Goal: Communication & Community: Ask a question

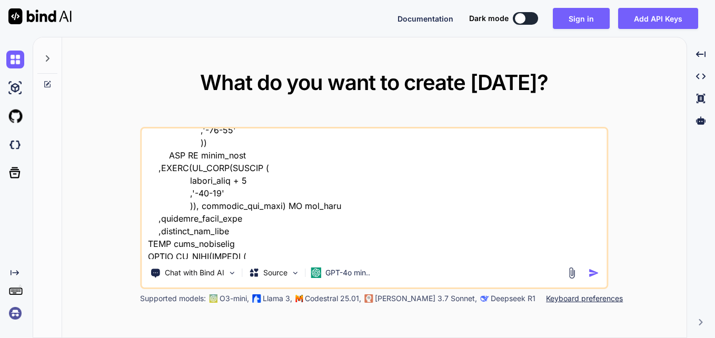
scroll to position [483, 0]
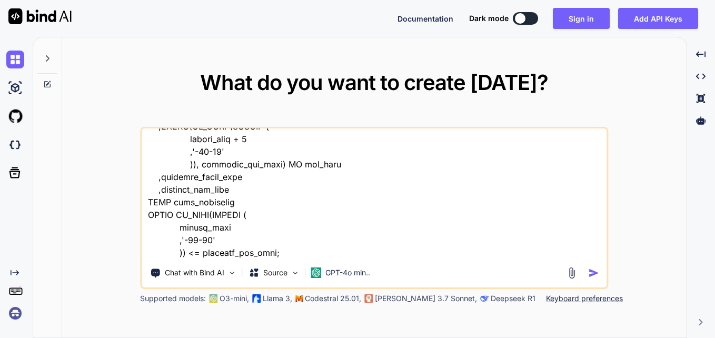
click at [44, 54] on icon at bounding box center [47, 58] width 8 height 8
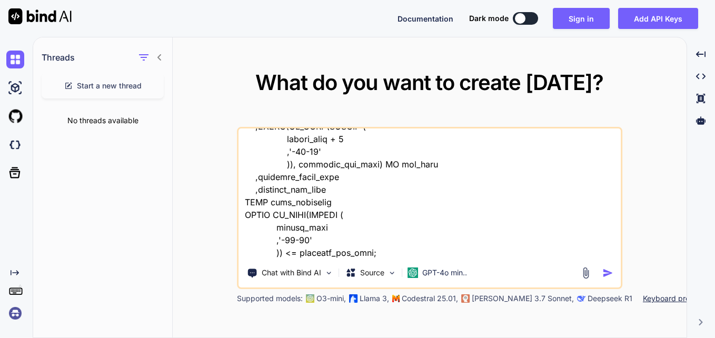
click at [154, 59] on div at bounding box center [149, 57] width 27 height 15
click at [100, 88] on span "Start a new thread" at bounding box center [109, 86] width 65 height 11
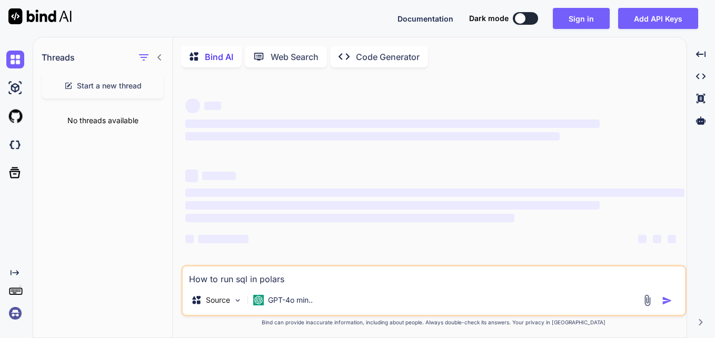
drag, startPoint x: 315, startPoint y: 286, endPoint x: 127, endPoint y: 287, distance: 187.6
click at [127, 287] on div "Threads Start a new thread No threads available Bind AI Web Search Created with…" at bounding box center [360, 188] width 654 height 302
type textarea "x"
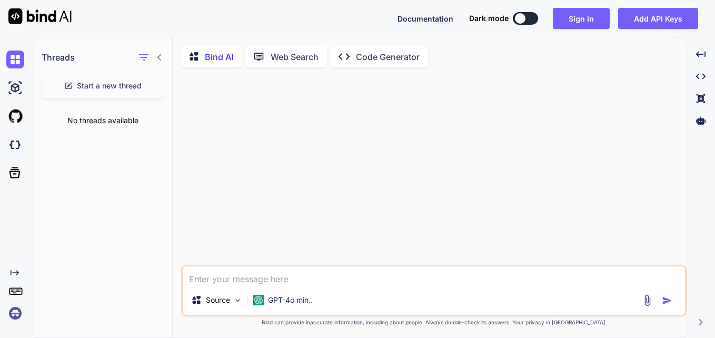
click at [240, 278] on textarea at bounding box center [434, 276] width 503 height 19
paste textarea "REPLACE(CONCAT(LPAD(FLOOR((HH_Number- 1) / 2), 2, '0'),':',LPAD(((HH_Number- 1)…"
type textarea "x"
type textarea "REPLACE(CONCAT(LPAD(FLOOR((HH_Number- 1) / 2), 2, '0'),':',LPAD(((HH_Number- 1)…"
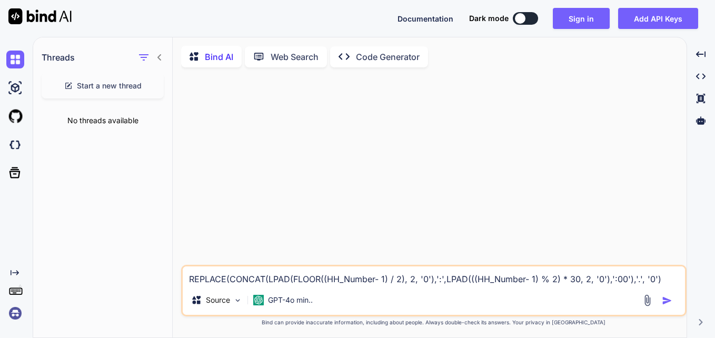
type textarea "x"
type textarea "REPLACE(CONCAT(LPAD(FLOOR((HH_Number- 1) / 2), 2, '0'),':',LPAD(((HH_Number- 1)…"
type textarea "x"
type textarea "REPLACE(CONCAT(LPAD(FLOOR((HH_Number- 1) / 2), 2, '0'),':',LPAD(((HH_Number- 1)…"
type textarea "x"
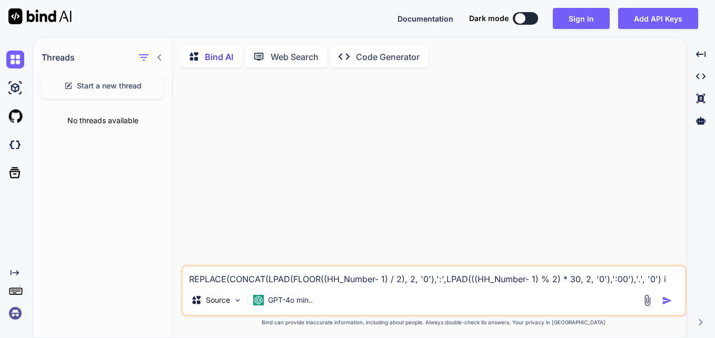
type textarea "REPLACE(CONCAT(LPAD(FLOOR((HH_Number- 1) / 2), 2, '0'),':',LPAD(((HH_Number- 1)…"
type textarea "x"
type textarea "REPLACE(CONCAT(LPAD(FLOOR((HH_Number- 1) / 2), 2, '0'),':',LPAD(((HH_Number- 1)…"
type textarea "x"
type textarea "REPLACE(CONCAT(LPAD(FLOOR((HH_Number- 1) / 2), 2, '0'),':',LPAD(((HH_Number- 1)…"
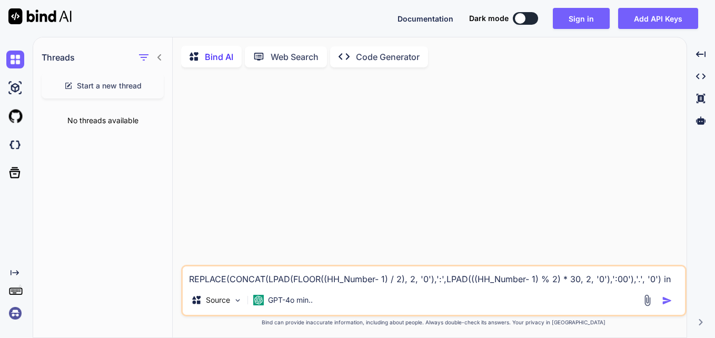
type textarea "x"
type textarea "REPLACE(CONCAT(LPAD(FLOOR((HH_Number- 1) / 2), 2, '0'),':',LPAD(((HH_Number- 1)…"
type textarea "x"
type textarea "REPLACE(CONCAT(LPAD(FLOOR((HH_Number- 1) / 2), 2, '0'),':',LPAD(((HH_Number- 1)…"
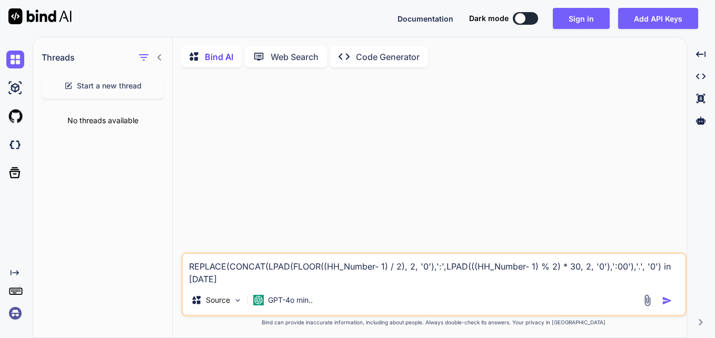
type textarea "x"
type textarea "REPLACE(CONCAT(LPAD(FLOOR((HH_Number- 1) / 2), 2, '0'),':',LPAD(((HH_Number- 1)…"
type textarea "x"
type textarea "REPLACE(CONCAT(LPAD(FLOOR((HH_Number- 1) / 2), 2, '0'),':',LPAD(((HH_Number- 1)…"
type textarea "x"
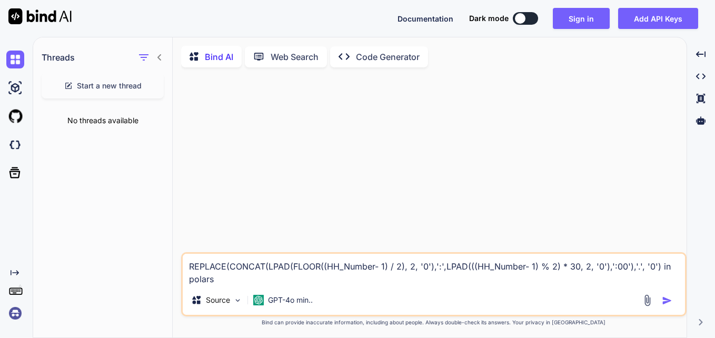
type textarea "REPLACE(CONCAT(LPAD(FLOOR((HH_Number- 1) / 2), 2, '0'),':',LPAD(((HH_Number- 1)…"
type textarea "x"
type textarea "REPLACE(CONCAT(LPAD(FLOOR((HH_Number- 1) / 2), 2, '0'),':',LPAD(((HH_Number- 1)…"
type textarea "x"
type textarea "REPLACE(CONCAT(LPAD(FLOOR((HH_Number- 1) / 2), 2, '0'),':',LPAD(((HH_Number- 1)…"
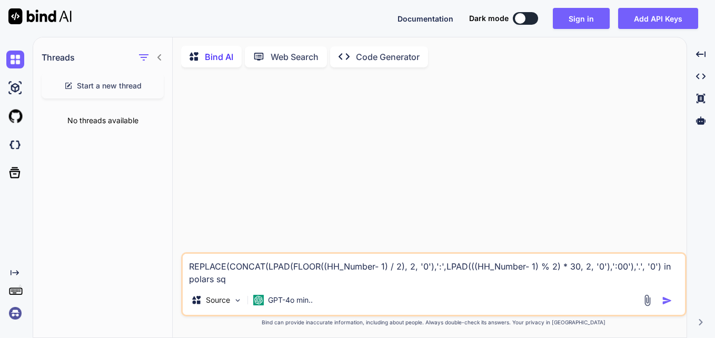
type textarea "x"
type textarea "REPLACE(CONCAT(LPAD(FLOOR((HH_Number- 1) / 2), 2, '0'),':',LPAD(((HH_Number- 1)…"
type textarea "x"
type textarea "REPLACE(CONCAT(LPAD(FLOOR((HH_Number- 1) / 2), 2, '0'),':',LPAD(((HH_Number- 1)…"
type textarea "x"
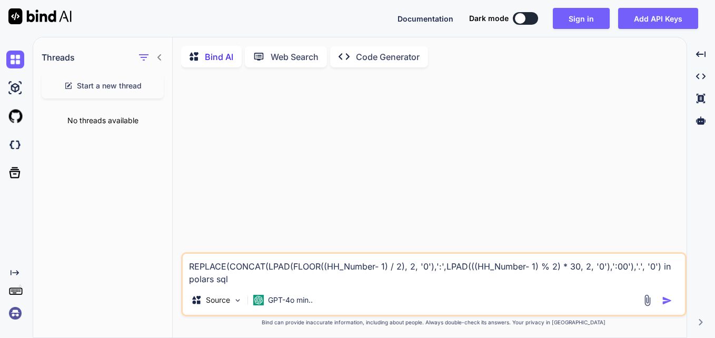
type textarea "REPLACE(CONCAT(LPAD(FLOOR((HH_Number- 1) / 2), 2, '0'),':',LPAD(((HH_Number- 1)…"
type textarea "x"
type textarea "REPLACE(CONCAT(LPAD(FLOOR((HH_Number- 1) / 2), 2, '0'),':',LPAD(((HH_Number- 1)…"
type textarea "x"
type textarea "REPLACE(CONCAT(LPAD(FLOOR((HH_Number- 1) / 2), 2, '0'),':',LPAD(((HH_Number- 1)…"
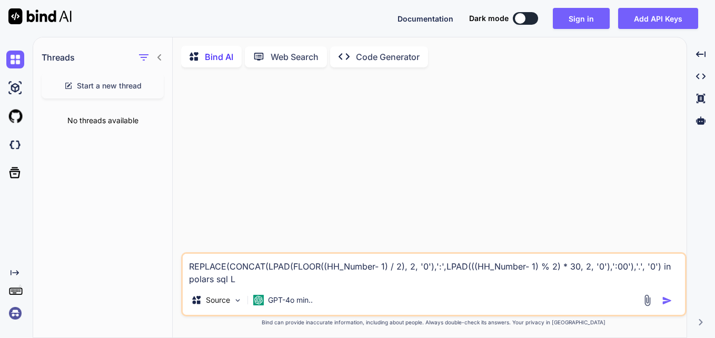
type textarea "x"
type textarea "REPLACE(CONCAT(LPAD(FLOOR((HH_Number- 1) / 2), 2, '0'),':',LPAD(((HH_Number- 1)…"
type textarea "x"
type textarea "REPLACE(CONCAT(LPAD(FLOOR((HH_Number- 1) / 2), 2, '0'),':',LPAD(((HH_Number- 1)…"
type textarea "x"
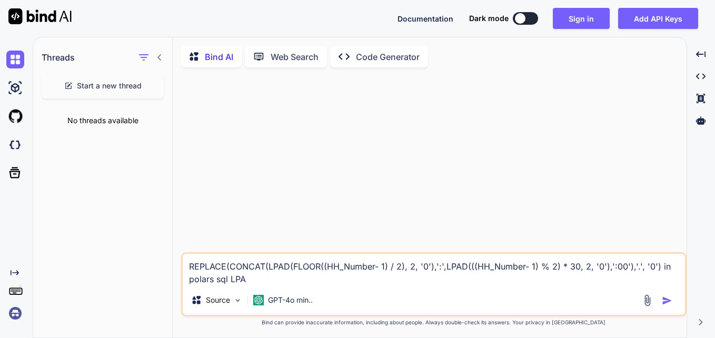
type textarea "REPLACE(CONCAT(LPAD(FLOOR((HH_Number- 1) / 2), 2, '0'),':',LPAD(((HH_Number- 1)…"
type textarea "x"
type textarea "REPLACE(CONCAT(LPAD(FLOOR((HH_Number- 1) / 2), 2, '0'),':',LPAD(((HH_Number- 1)…"
type textarea "x"
type textarea "REPLACE(CONCAT(LPAD(FLOOR((HH_Number- 1) / 2), 2, '0'),':',LPAD(((HH_Number- 1)…"
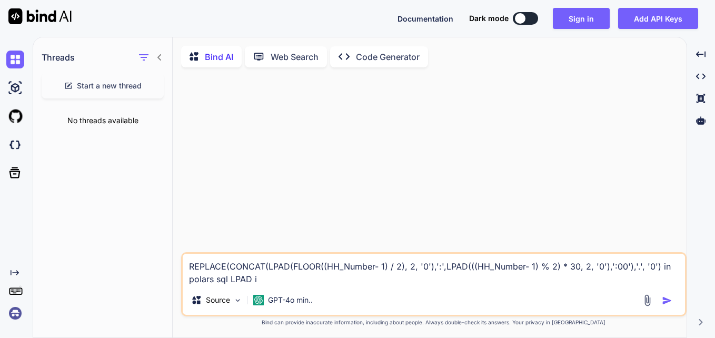
type textarea "x"
type textarea "REPLACE(CONCAT(LPAD(FLOOR((HH_Number- 1) / 2), 2, '0'),':',LPAD(((HH_Number- 1)…"
type textarea "x"
type textarea "REPLACE(CONCAT(LPAD(FLOOR((HH_Number- 1) / 2), 2, '0'),':',LPAD(((HH_Number- 1)…"
type textarea "x"
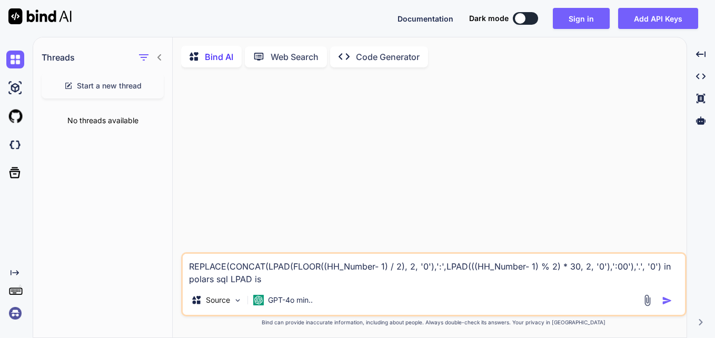
type textarea "REPLACE(CONCAT(LPAD(FLOOR((HH_Number- 1) / 2), 2, '0'),':',LPAD(((HH_Number- 1)…"
type textarea "x"
type textarea "REPLACE(CONCAT(LPAD(FLOOR((HH_Number- 1) / 2), 2, '0'),':',LPAD(((HH_Number- 1)…"
type textarea "x"
type textarea "REPLACE(CONCAT(LPAD(FLOOR((HH_Number- 1) / 2), 2, '0'),':',LPAD(((HH_Number- 1)…"
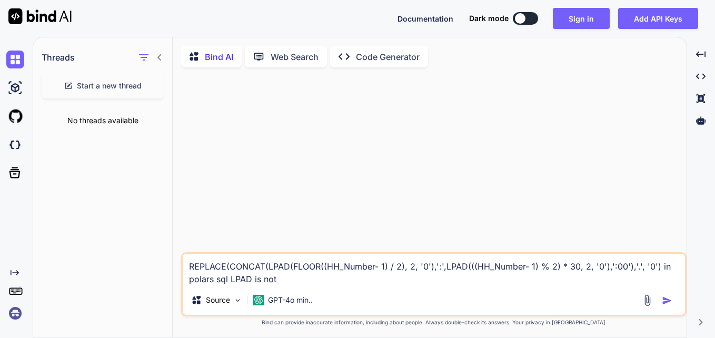
type textarea "x"
type textarea "REPLACE(CONCAT(LPAD(FLOOR((HH_Number- 1) / 2), 2, '0'),':',LPAD(((HH_Number- 1)…"
type textarea "x"
type textarea "REPLACE(CONCAT(LPAD(FLOOR((HH_Number- 1) / 2), 2, '0'),':',LPAD(((HH_Number- 1)…"
type textarea "x"
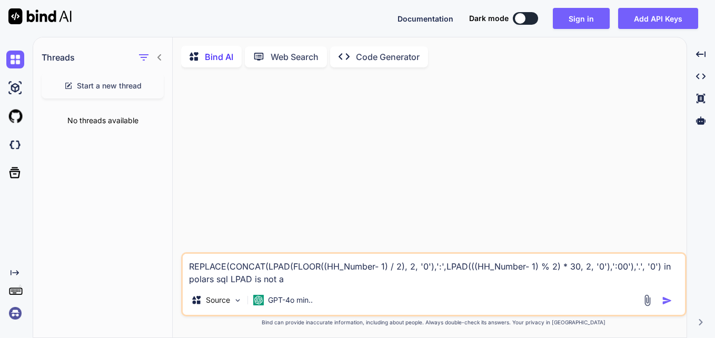
type textarea "REPLACE(CONCAT(LPAD(FLOOR((HH_Number- 1) / 2), 2, '0'),':',LPAD(((HH_Number- 1)…"
type textarea "x"
type textarea "REPLACE(CONCAT(LPAD(FLOOR((HH_Number- 1) / 2), 2, '0'),':',LPAD(((HH_Number- 1)…"
type textarea "x"
type textarea "REPLACE(CONCAT(LPAD(FLOOR((HH_Number- 1) / 2), 2, '0'),':',LPAD(((HH_Number- 1)…"
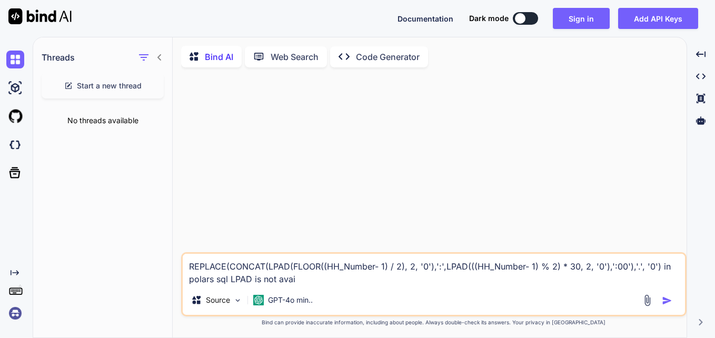
type textarea "x"
type textarea "REPLACE(CONCAT(LPAD(FLOOR((HH_Number- 1) / 2), 2, '0'),':',LPAD(((HH_Number- 1)…"
type textarea "x"
type textarea "REPLACE(CONCAT(LPAD(FLOOR((HH_Number- 1) / 2), 2, '0'),':',LPAD(((HH_Number- 1)…"
type textarea "x"
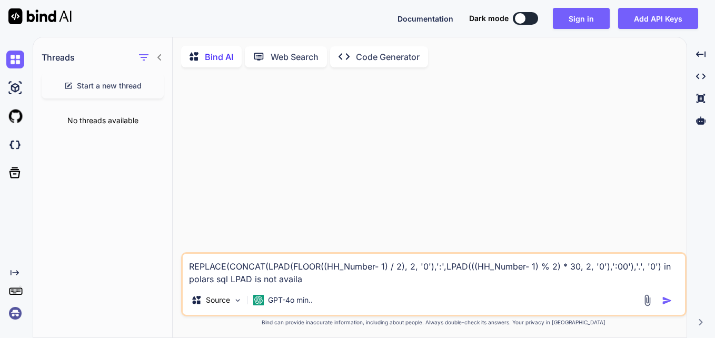
type textarea "REPLACE(CONCAT(LPAD(FLOOR((HH_Number- 1) / 2), 2, '0'),':',LPAD(((HH_Number- 1)…"
type textarea "x"
type textarea "REPLACE(CONCAT(LPAD(FLOOR((HH_Number- 1) / 2), 2, '0'),':',LPAD(((HH_Number- 1)…"
type textarea "x"
type textarea "REPLACE(CONCAT(LPAD(FLOOR((HH_Number- 1) / 2), 2, '0'),':',LPAD(((HH_Number- 1)…"
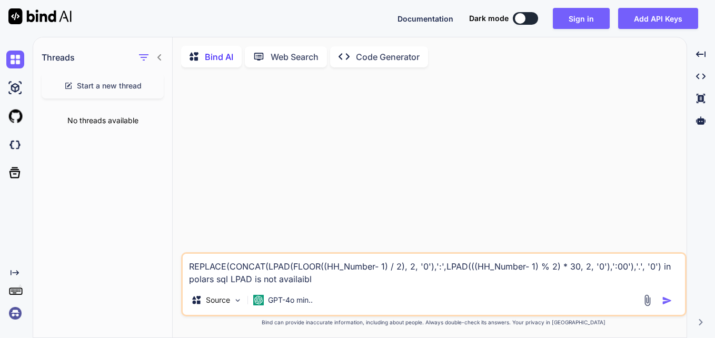
type textarea "x"
type textarea "REPLACE(CONCAT(LPAD(FLOOR((HH_Number- 1) / 2), 2, '0'),':',LPAD(((HH_Number- 1)…"
type textarea "x"
type textarea "REPLACE(CONCAT(LPAD(FLOOR((HH_Number- 1) / 2), 2, '0'),':',LPAD(((HH_Number- 1)…"
type textarea "x"
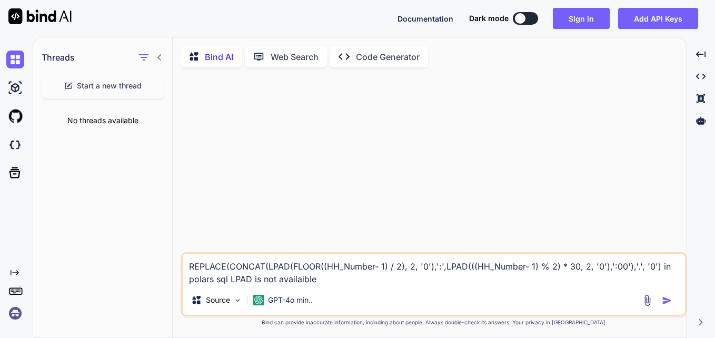
type textarea "REPLACE(CONCAT(LPAD(FLOOR((HH_Number- 1) / 2), 2, '0'),':',LPAD(((HH_Number- 1)…"
type textarea "x"
type textarea "REPLACE(CONCAT(LPAD(FLOOR((HH_Number- 1) / 2), 2, '0'),':',LPAD(((HH_Number- 1)…"
type textarea "x"
type textarea "REPLACE(CONCAT(LPAD(FLOOR((HH_Number- 1) / 2), 2, '0'),':',LPAD(((HH_Number- 1)…"
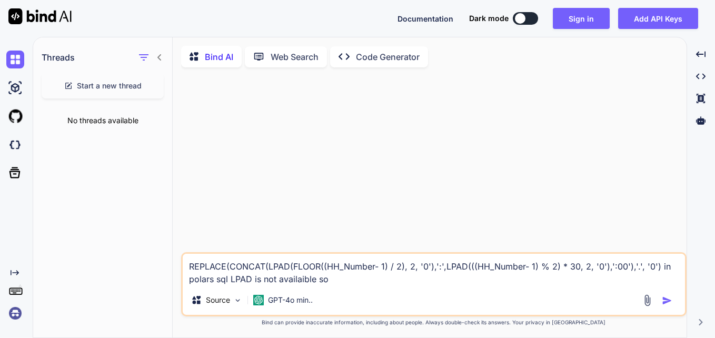
type textarea "x"
type textarea "REPLACE(CONCAT(LPAD(FLOOR((HH_Number- 1) / 2), 2, '0'),':',LPAD(((HH_Number- 1)…"
type textarea "x"
type textarea "REPLACE(CONCAT(LPAD(FLOOR((HH_Number- 1) / 2), 2, '0'),':',LPAD(((HH_Number- 1)…"
type textarea "x"
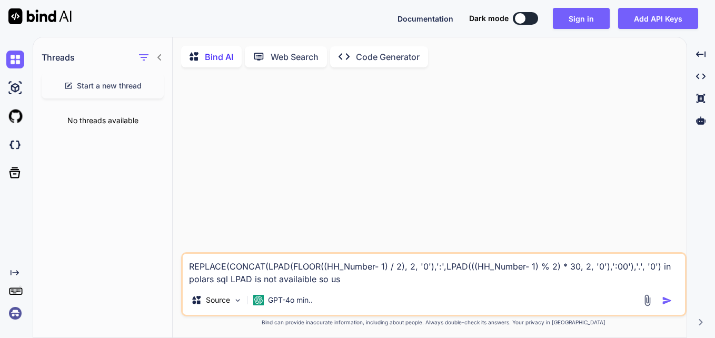
type textarea "REPLACE(CONCAT(LPAD(FLOOR((HH_Number- 1) / 2), 2, '0'),':',LPAD(((HH_Number- 1)…"
type textarea "x"
type textarea "REPLACE(CONCAT(LPAD(FLOOR((HH_Number- 1) / 2), 2, '0'),':',LPAD(((HH_Number- 1)…"
type textarea "x"
type textarea "REPLACE(CONCAT(LPAD(FLOOR((HH_Number- 1) / 2), 2, '0'),':',LPAD(((HH_Number- 1)…"
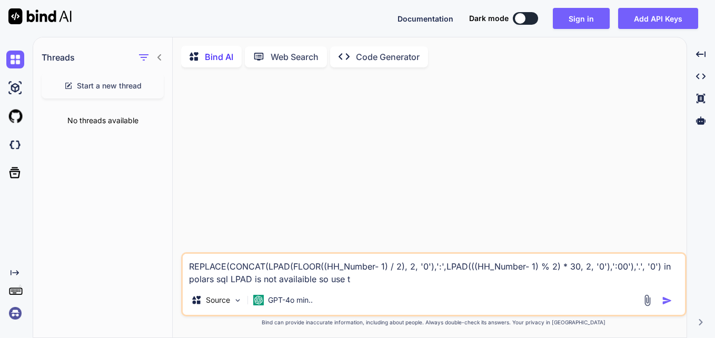
type textarea "x"
type textarea "REPLACE(CONCAT(LPAD(FLOOR((HH_Number- 1) / 2), 2, '0'),':',LPAD(((HH_Number- 1)…"
type textarea "x"
type textarea "REPLACE(CONCAT(LPAD(FLOOR((HH_Number- 1) / 2), 2, '0'),':',LPAD(((HH_Number- 1)…"
type textarea "x"
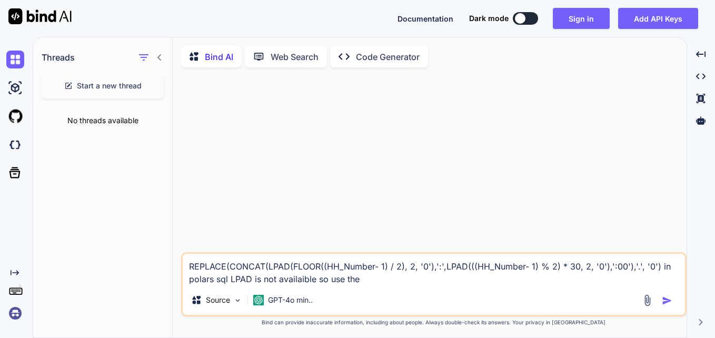
type textarea "REPLACE(CONCAT(LPAD(FLOOR((HH_Number- 1) / 2), 2, '0'),':',LPAD(((HH_Number- 1)…"
type textarea "x"
type textarea "REPLACE(CONCAT(LPAD(FLOOR((HH_Number- 1) / 2), 2, '0'),':',LPAD(((HH_Number- 1)…"
type textarea "x"
type textarea "REPLACE(CONCAT(LPAD(FLOOR((HH_Number- 1) / 2), 2, '0'),':',LPAD(((HH_Number- 1)…"
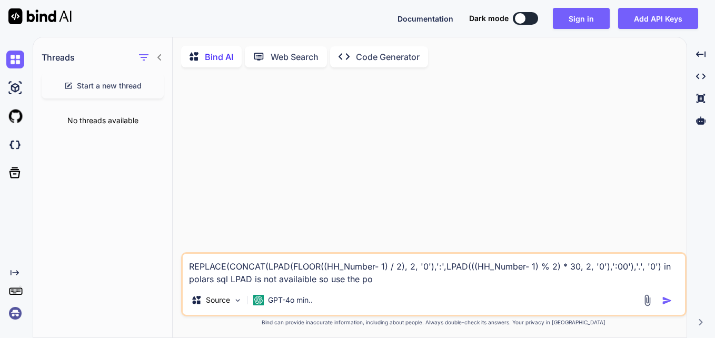
type textarea "x"
type textarea "REPLACE(CONCAT(LPAD(FLOOR((HH_Number- 1) / 2), 2, '0'),':',LPAD(((HH_Number- 1)…"
type textarea "x"
type textarea "REPLACE(CONCAT(LPAD(FLOOR((HH_Number- 1) / 2), 2, '0'),':',LPAD(((HH_Number- 1)…"
type textarea "x"
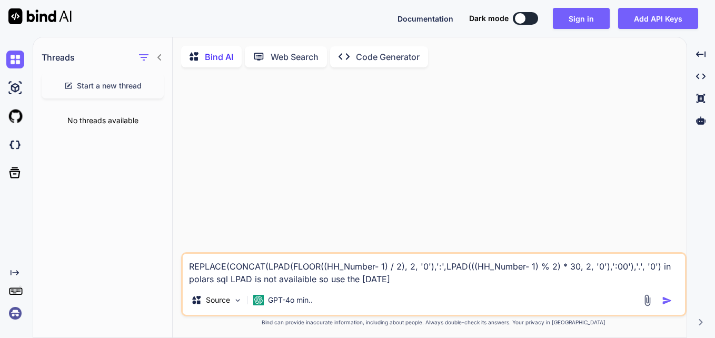
type textarea "REPLACE(CONCAT(LPAD(FLOOR((HH_Number- 1) / 2), 2, '0'),':',LPAD(((HH_Number- 1)…"
type textarea "x"
type textarea "REPLACE(CONCAT(LPAD(FLOOR((HH_Number- 1) / 2), 2, '0'),':',LPAD(((HH_Number- 1)…"
type textarea "x"
type textarea "REPLACE(CONCAT(LPAD(FLOOR((HH_Number- 1) / 2), 2, '0'),':',LPAD(((HH_Number- 1)…"
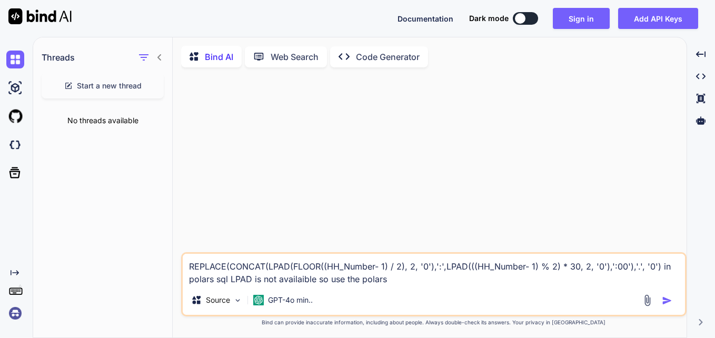
type textarea "x"
type textarea "REPLACE(CONCAT(LPAD(FLOOR((HH_Number- 1) / 2), 2, '0'),':',LPAD(((HH_Number- 1)…"
type textarea "x"
type textarea "REPLACE(CONCAT(LPAD(FLOOR((HH_Number- 1) / 2), 2, '0'),':',LPAD(((HH_Number- 1)…"
type textarea "x"
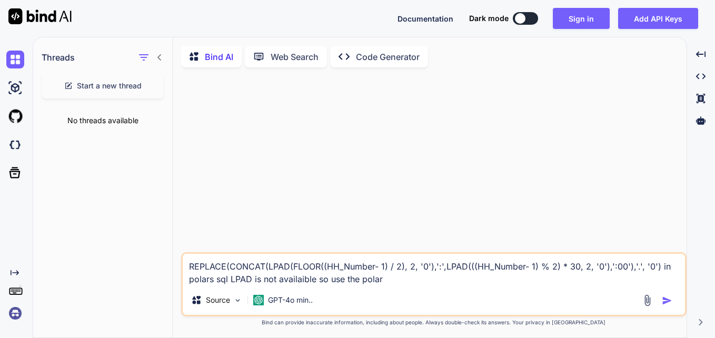
type textarea "REPLACE(CONCAT(LPAD(FLOOR((HH_Number- 1) / 2), 2, '0'),':',LPAD(((HH_Number- 1)…"
type textarea "x"
type textarea "REPLACE(CONCAT(LPAD(FLOOR((HH_Number- 1) / 2), 2, '0'),':',LPAD(((HH_Number- 1)…"
type textarea "x"
type textarea "REPLACE(CONCAT(LPAD(FLOOR((HH_Number- 1) / 2), 2, '0'),':',LPAD(((HH_Number- 1)…"
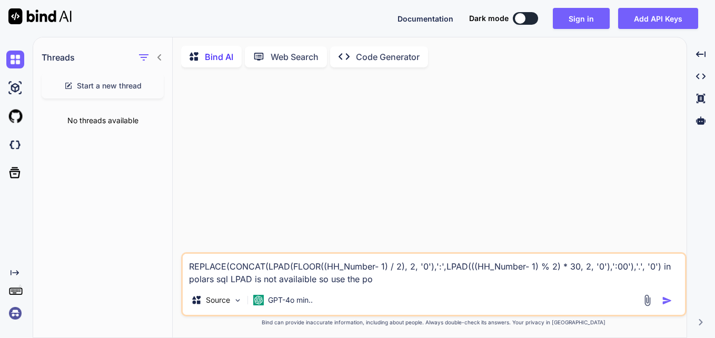
type textarea "x"
type textarea "REPLACE(CONCAT(LPAD(FLOOR((HH_Number- 1) / 2), 2, '0'),':',LPAD(((HH_Number- 1)…"
type textarea "x"
type textarea "REPLACE(CONCAT(LPAD(FLOOR((HH_Number- 1) / 2), 2, '0'),':',LPAD(((HH_Number- 1)…"
type textarea "x"
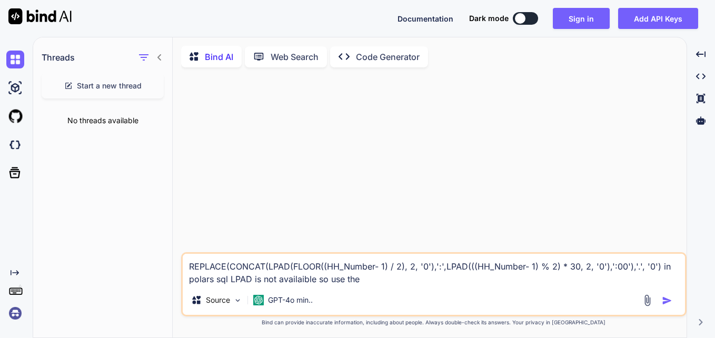
type textarea "REPLACE(CONCAT(LPAD(FLOOR((HH_Number- 1) / 2), 2, '0'),':',LPAD(((HH_Number- 1)…"
type textarea "x"
type textarea "REPLACE(CONCAT(LPAD(FLOOR((HH_Number- 1) / 2), 2, '0'),':',LPAD(((HH_Number- 1)…"
type textarea "x"
type textarea "REPLACE(CONCAT(LPAD(FLOOR((HH_Number- 1) / 2), 2, '0'),':',LPAD(((HH_Number- 1)…"
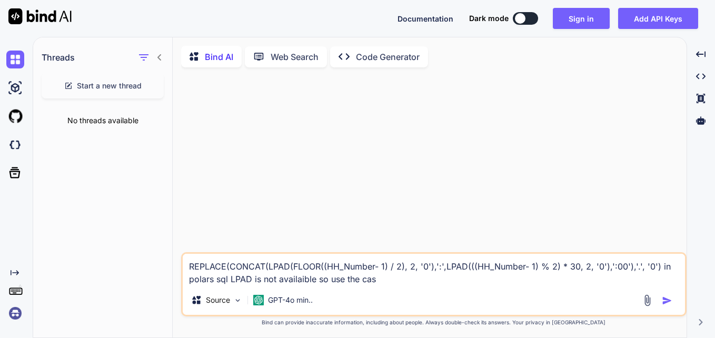
type textarea "x"
type textarea "REPLACE(CONCAT(LPAD(FLOOR((HH_Number- 1) / 2), 2, '0'),':',LPAD(((HH_Number- 1)…"
type textarea "x"
type textarea "REPLACE(CONCAT(LPAD(FLOOR((HH_Number- 1) / 2), 2, '0'),':',LPAD(((HH_Number- 1)…"
type textarea "x"
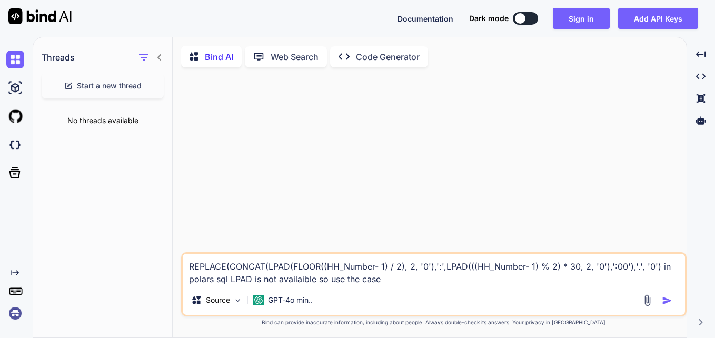
type textarea "REPLACE(CONCAT(LPAD(FLOOR((HH_Number- 1) / 2), 2, '0'),':',LPAD(((HH_Number- 1)…"
type textarea "x"
type textarea "REPLACE(CONCAT(LPAD(FLOOR((HH_Number- 1) / 2), 2, '0'),':',LPAD(((HH_Number- 1)…"
type textarea "x"
type textarea "REPLACE(CONCAT(LPAD(FLOOR((HH_Number- 1) / 2), 2, '0'),':',LPAD(((HH_Number- 1)…"
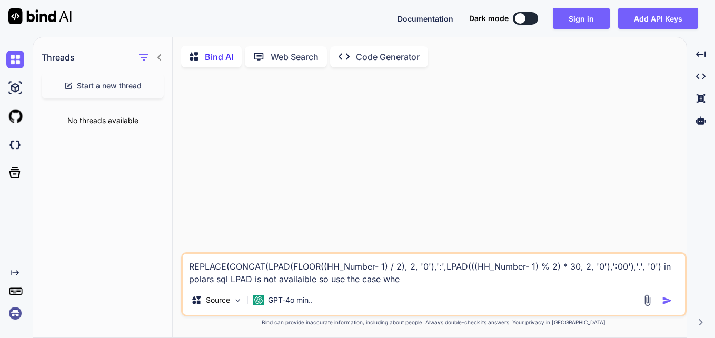
type textarea "x"
type textarea "REPLACE(CONCAT(LPAD(FLOOR((HH_Number- 1) / 2), 2, '0'),':',LPAD(((HH_Number- 1)…"
type textarea "x"
type textarea "REPLACE(CONCAT(LPAD(FLOOR((HH_Number- 1) / 2), 2, '0'),':',LPAD(((HH_Number- 1)…"
type textarea "x"
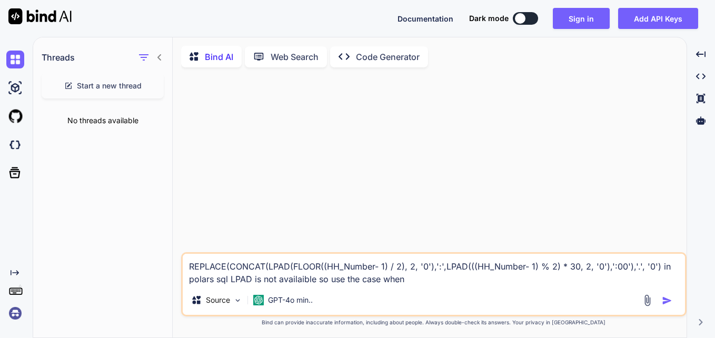
type textarea "REPLACE(CONCAT(LPAD(FLOOR((HH_Number- 1) / 2), 2, '0'),':',LPAD(((HH_Number- 1)…"
type textarea "x"
type textarea "REPLACE(CONCAT(LPAD(FLOOR((HH_Number- 1) / 2), 2, '0'),':',LPAD(((HH_Number- 1)…"
type textarea "x"
type textarea "REPLACE(CONCAT(LPAD(FLOOR((HH_Number- 1) / 2), 2, '0'),':',LPAD(((HH_Number- 1)…"
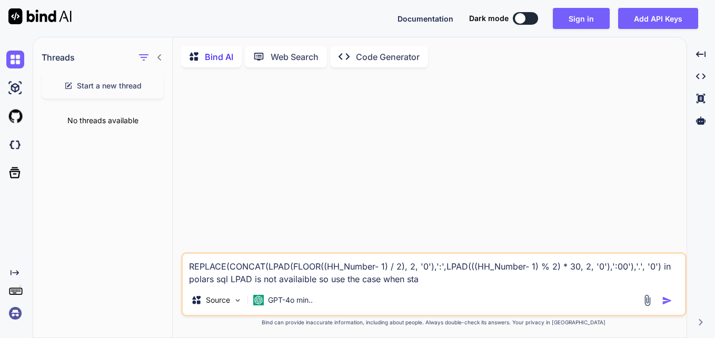
type textarea "x"
type textarea "REPLACE(CONCAT(LPAD(FLOOR((HH_Number- 1) / 2), 2, '0'),':',LPAD(((HH_Number- 1)…"
type textarea "x"
type textarea "REPLACE(CONCAT(LPAD(FLOOR((HH_Number- 1) / 2), 2, '0'),':',LPAD(((HH_Number- 1)…"
type textarea "x"
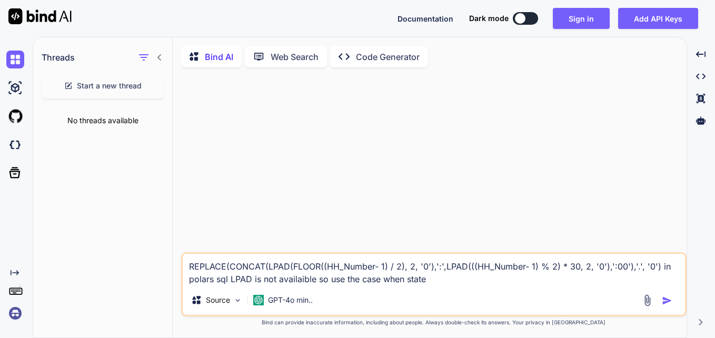
type textarea "REPLACE(CONCAT(LPAD(FLOOR((HH_Number- 1) / 2), 2, '0'),':',LPAD(((HH_Number- 1)…"
type textarea "x"
type textarea "REPLACE(CONCAT(LPAD(FLOOR((HH_Number- 1) / 2), 2, '0'),':',LPAD(((HH_Number- 1)…"
type textarea "x"
type textarea "REPLACE(CONCAT(LPAD(FLOOR((HH_Number- 1) / 2), 2, '0'),':',LPAD(((HH_Number- 1)…"
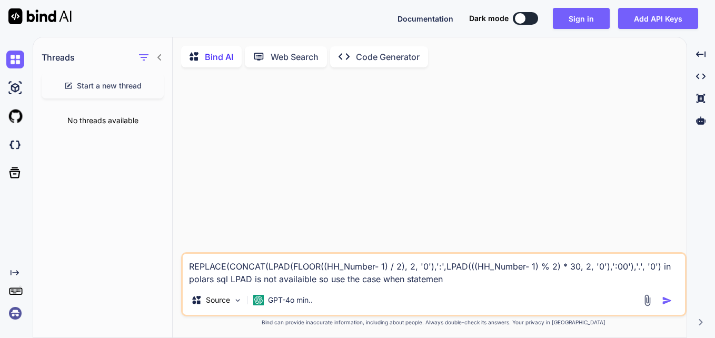
type textarea "x"
type textarea "REPLACE(CONCAT(LPAD(FLOOR((HH_Number- 1) / 2), 2, '0'),':',LPAD(((HH_Number- 1)…"
type textarea "x"
type textarea "REPLACE(CONCAT(LPAD(FLOOR((HH_Number- 1) / 2), 2, '0'),':',LPAD(((HH_Number- 1)…"
type textarea "x"
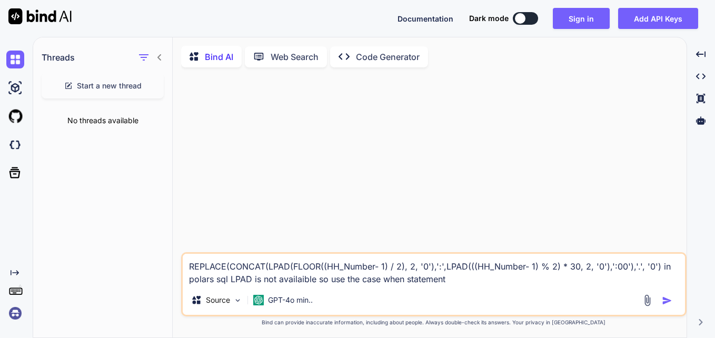
type textarea "REPLACE(CONCAT(LPAD(FLOOR((HH_Number- 1) / 2), 2, '0'),':',LPAD(((HH_Number- 1)…"
type textarea "x"
type textarea "REPLACE(CONCAT(LPAD(FLOOR((HH_Number- 1) / 2), 2, '0'),':',LPAD(((HH_Number- 1)…"
click at [666, 299] on img "button" at bounding box center [667, 301] width 11 height 11
type textarea "x"
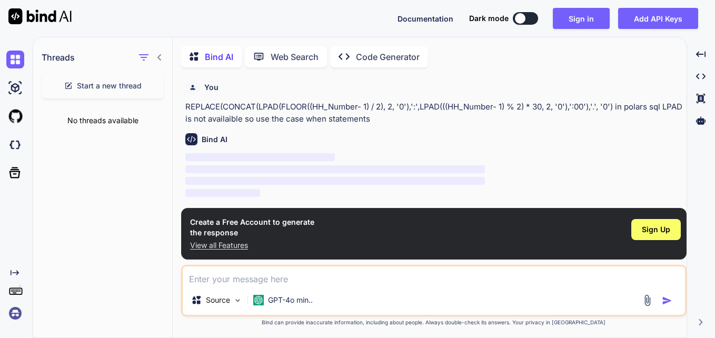
scroll to position [4, 0]
